Goal: Complete application form

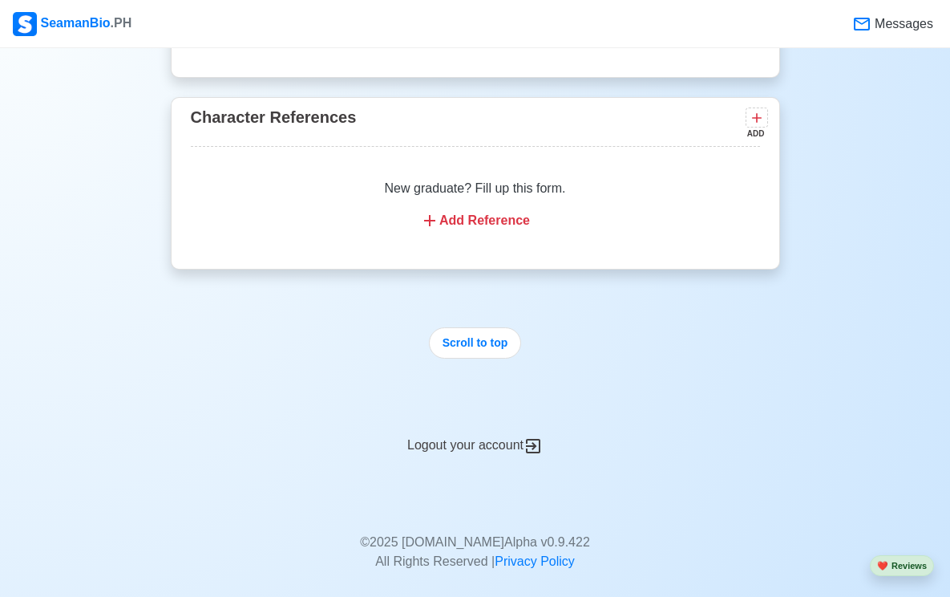
scroll to position [7886, 0]
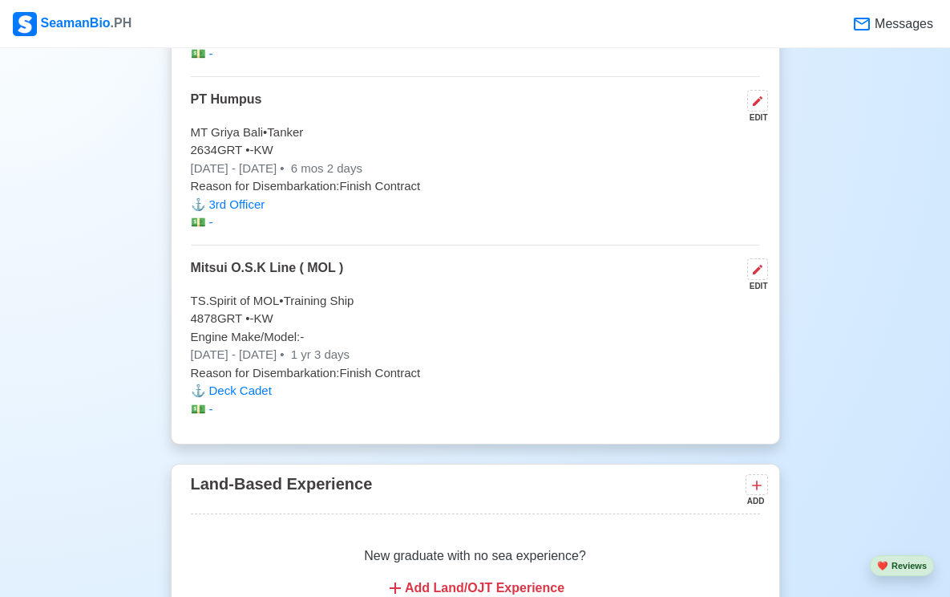
scroll to position [7886, 0]
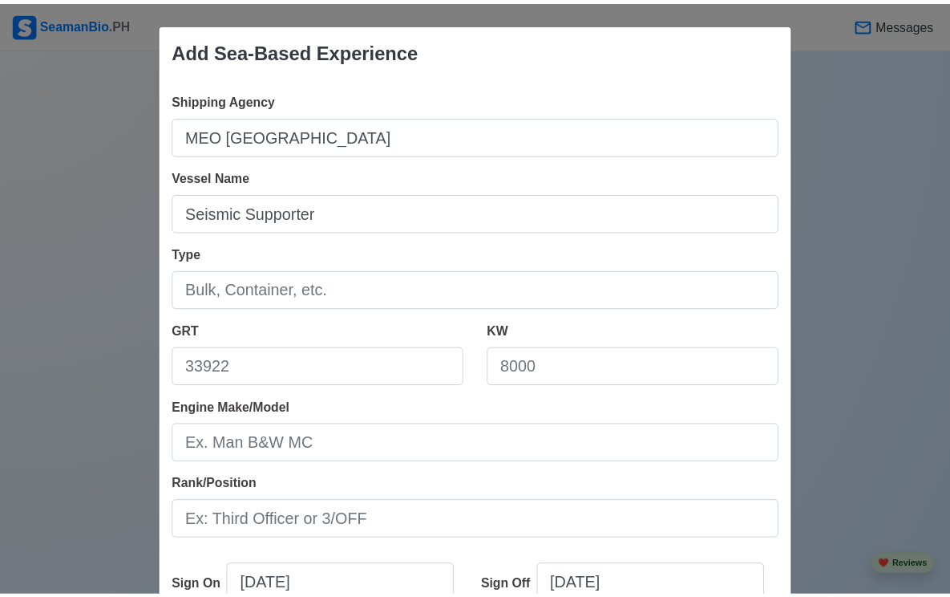
scroll to position [318, 0]
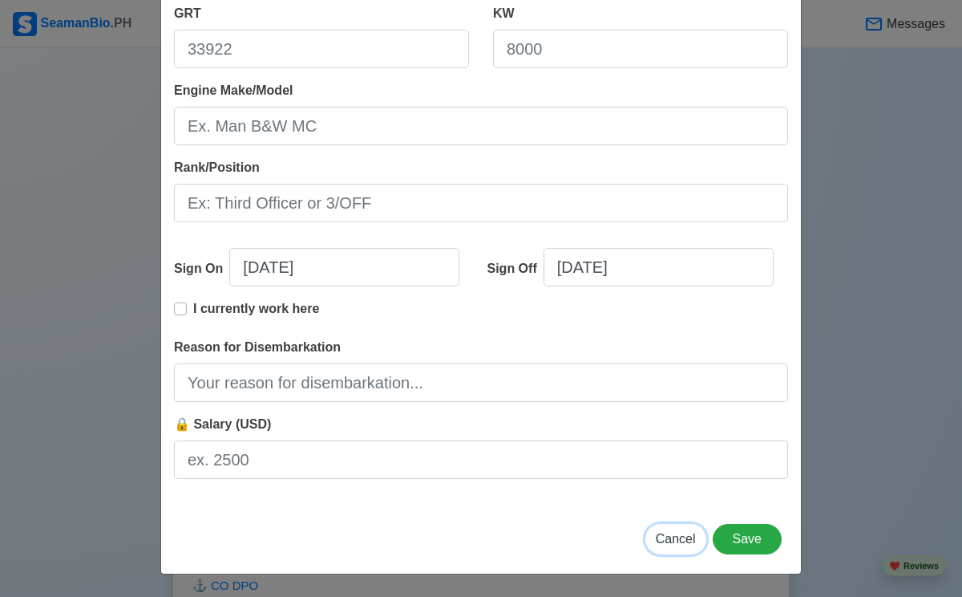
click at [668, 539] on span "Cancel" at bounding box center [676, 539] width 40 height 14
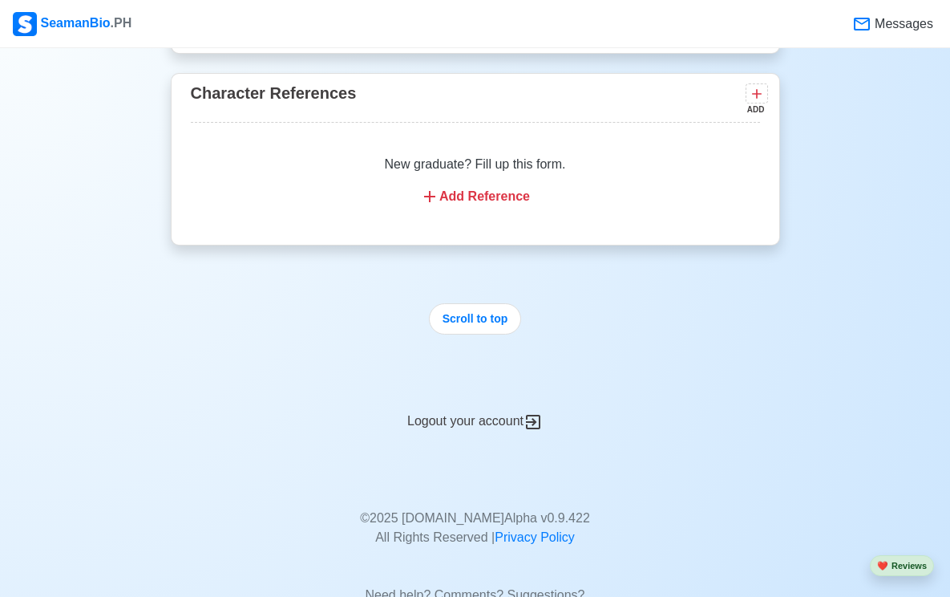
scroll to position [8088, 0]
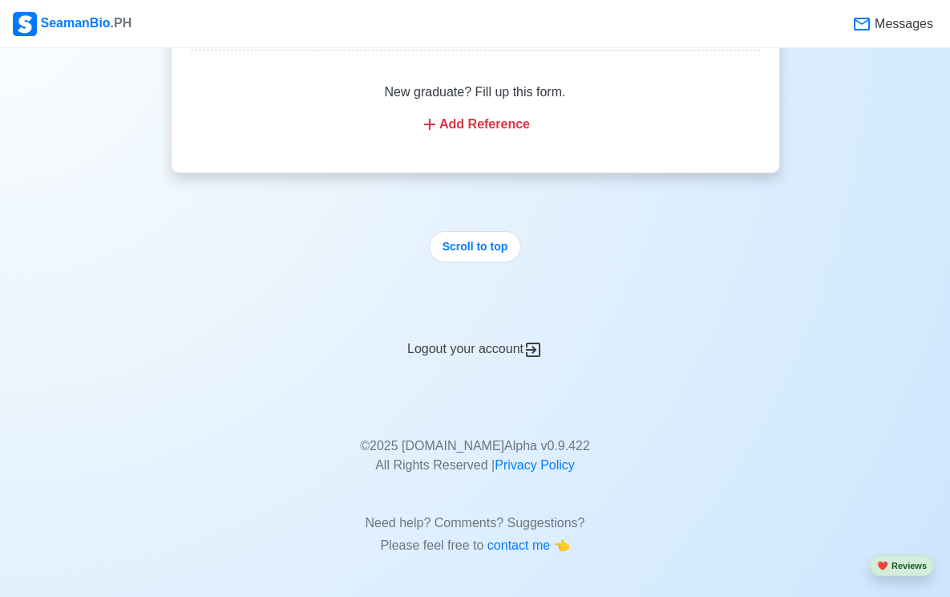
click at [539, 350] on icon at bounding box center [533, 349] width 14 height 14
